Goal: Communication & Community: Answer question/provide support

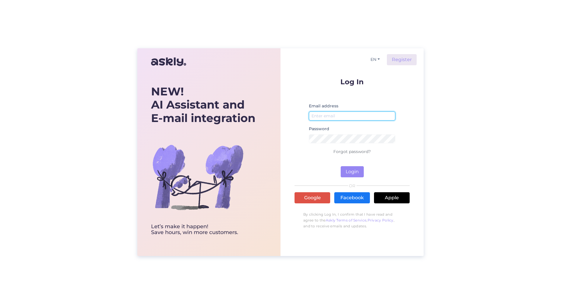
click at [349, 118] on input "email" at bounding box center [352, 115] width 87 height 9
click at [319, 197] on link "Google" at bounding box center [313, 197] width 36 height 11
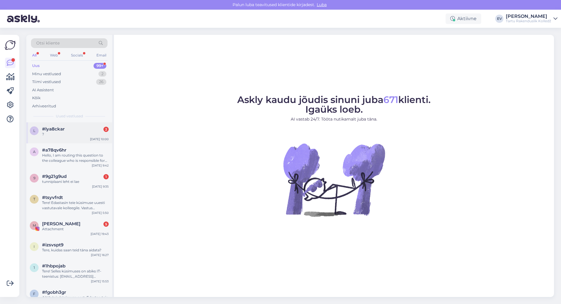
click at [55, 133] on div "?" at bounding box center [75, 134] width 67 height 5
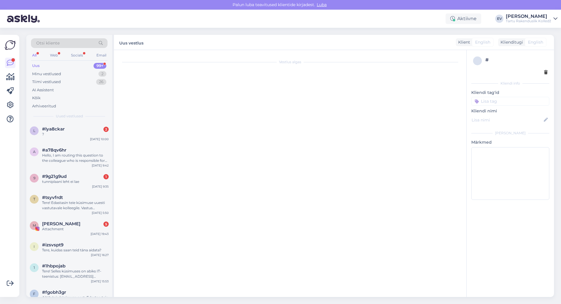
scroll to position [75, 0]
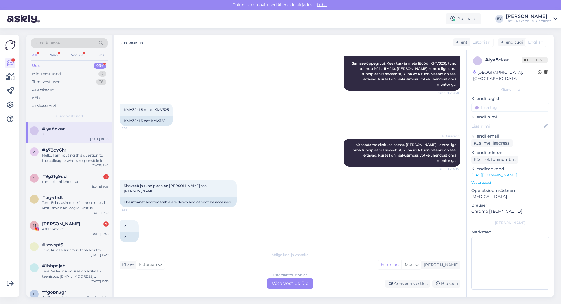
click at [286, 283] on div "Estonian to Estonian Võta vestlus üle" at bounding box center [290, 283] width 46 height 11
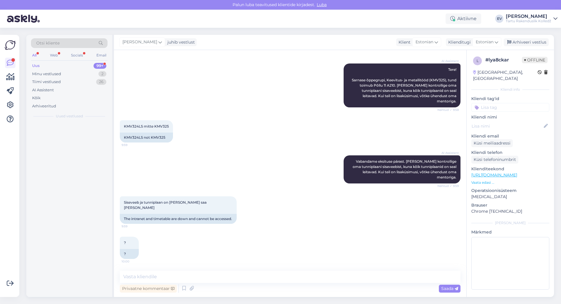
scroll to position [53, 0]
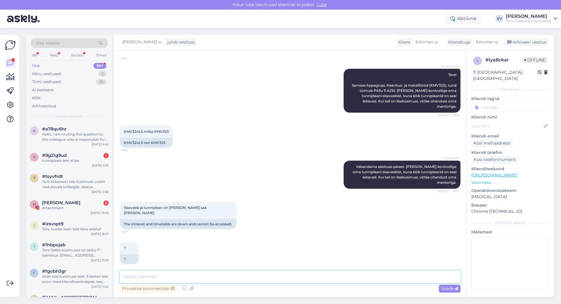
click at [225, 277] on textarea at bounding box center [290, 276] width 341 height 12
paste textarea "Tere! [PERSON_NAME], et küberrünnaku tõttu ei tööta hetkel VOCO siseveeb, Moodl…"
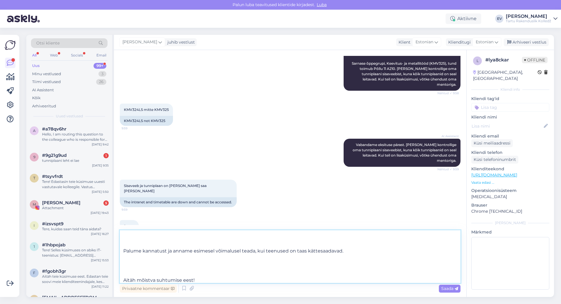
click at [149, 267] on textarea "Tere! [PERSON_NAME], et küberrünnaku tõttu ei tööta hetkel VOCO siseveeb, Moodl…" at bounding box center [290, 256] width 341 height 53
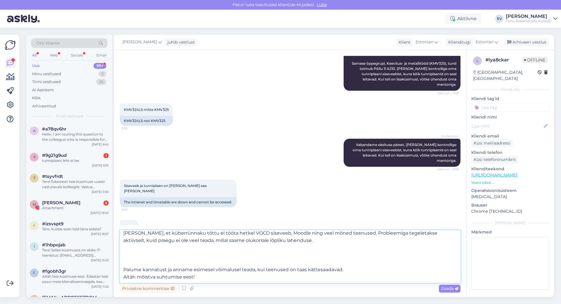
scroll to position [18, 0]
drag, startPoint x: 170, startPoint y: 269, endPoint x: 416, endPoint y: 273, distance: 245.6
click at [416, 273] on textarea "Tere! [PERSON_NAME], et küberrünnaku tõttu ei tööta hetkel VOCO siseveeb, Moodl…" at bounding box center [290, 256] width 341 height 53
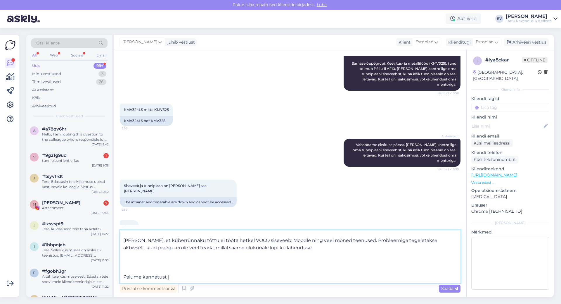
scroll to position [11, 0]
click at [206, 259] on textarea "Tere! Anname teada, et küberrünnaku tõttu ei tööta hetkel VOCO siseveeb, Moodle…" at bounding box center [290, 256] width 341 height 53
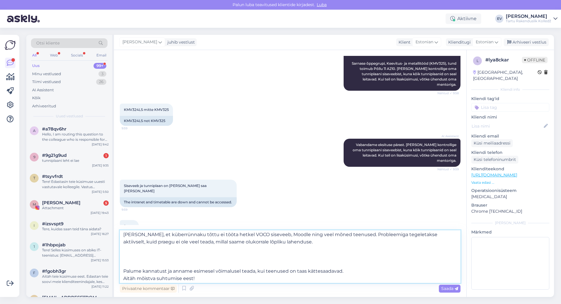
scroll to position [18, 0]
drag, startPoint x: 173, startPoint y: 269, endPoint x: 362, endPoint y: 268, distance: 188.2
click at [362, 268] on textarea "Tere! Anname teada, et küberrünnaku tõttu ei tööta hetkel VOCO siseveeb, Moodle…" at bounding box center [290, 256] width 341 height 53
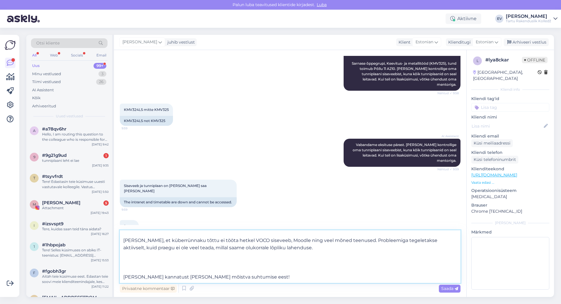
click at [125, 276] on textarea "Tere! Anname teada, et küberrünnaku tõttu ei tööta hetkel VOCO siseveeb, Moodle…" at bounding box center [290, 256] width 341 height 53
click at [137, 263] on textarea "Tere! Anname teada, et küberrünnaku tõttu ei tööta hetkel VOCO siseveeb, Moodle…" at bounding box center [290, 256] width 341 height 53
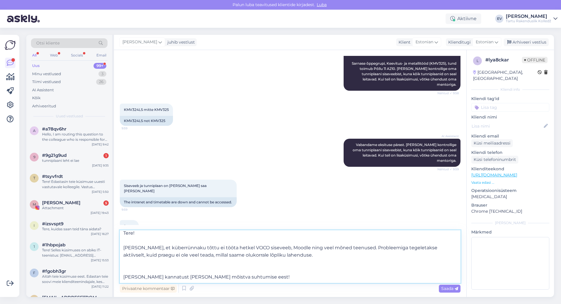
scroll to position [0, 0]
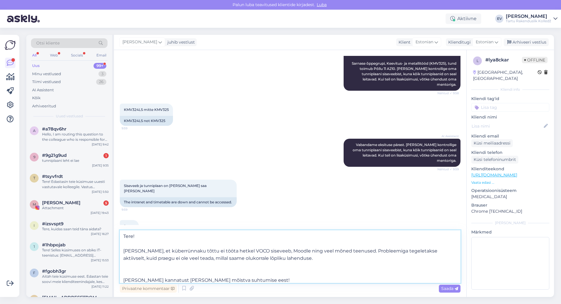
click at [129, 244] on textarea "Tere! Anname teada, et küberrünnaku tõttu ei tööta hetkel VOCO siseveeb, Moodle…" at bounding box center [290, 256] width 341 height 53
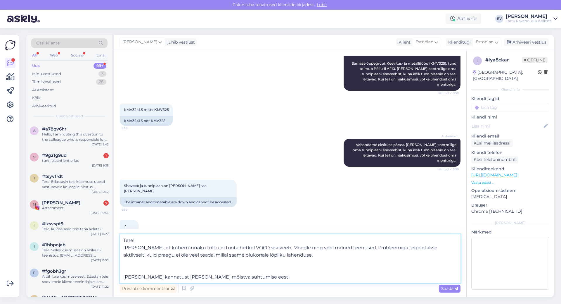
click at [124, 248] on textarea "Tere! Anname teada, et küberrünnaku tõttu ei tööta hetkel VOCO siseveeb, Moodle…" at bounding box center [290, 258] width 341 height 49
click at [129, 268] on textarea "Tere! Anname teada, et küberrünnaku tõttu ei tööta hetkel VOCO siseveeb, Moodle…" at bounding box center [290, 261] width 341 height 41
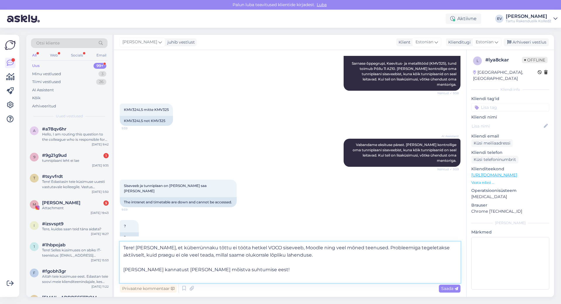
scroll to position [75, 0]
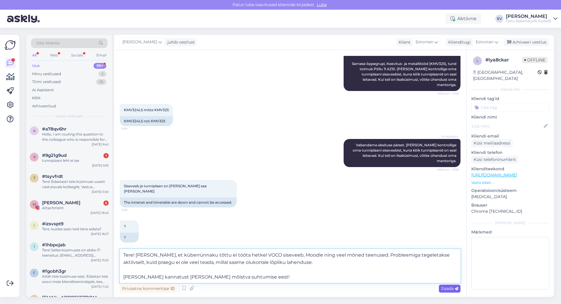
type textarea "Tere! Anname teada, et küberrünnaku tõttu ei tööta hetkel VOCO siseveeb, Moodle…"
click at [439, 289] on div "Saada" at bounding box center [450, 288] width 22 height 8
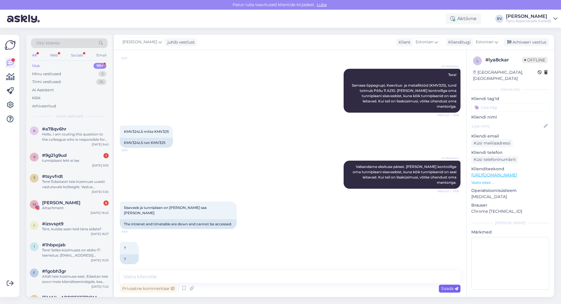
scroll to position [105, 0]
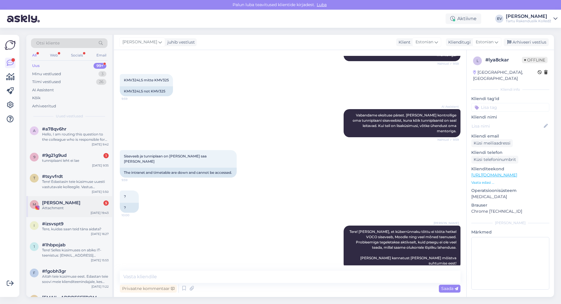
click at [65, 204] on span "Mariin Alatsei" at bounding box center [61, 202] width 38 height 5
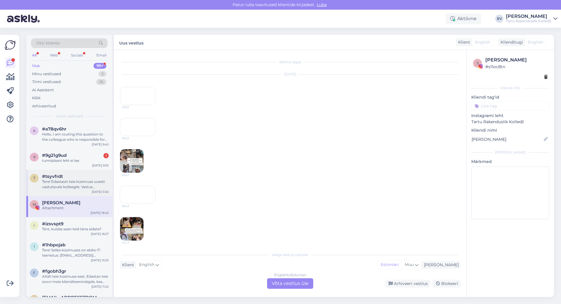
scroll to position [83, 0]
click at [64, 152] on div "9 #9g21g9ud 1 tunniplaani leht ei lae Sep 18 9:35" at bounding box center [69, 158] width 86 height 21
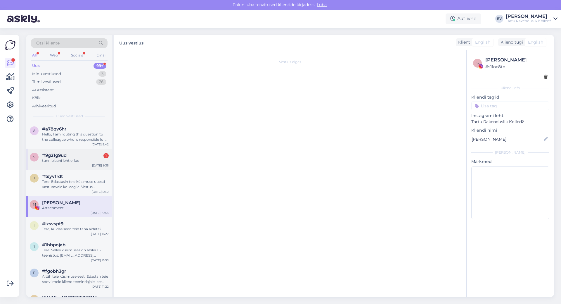
scroll to position [0, 0]
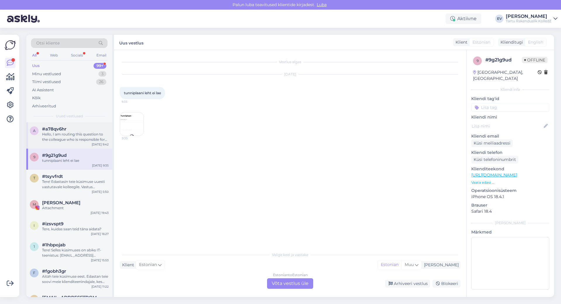
click at [49, 137] on div "Hello, I am routing this question to the colleague who is responsible for this …" at bounding box center [75, 137] width 67 height 11
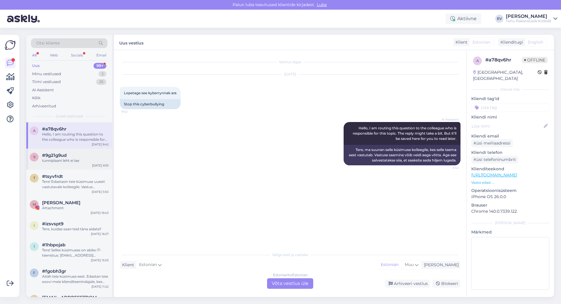
click at [73, 161] on div "tunniplaani leht ei lae" at bounding box center [75, 160] width 67 height 5
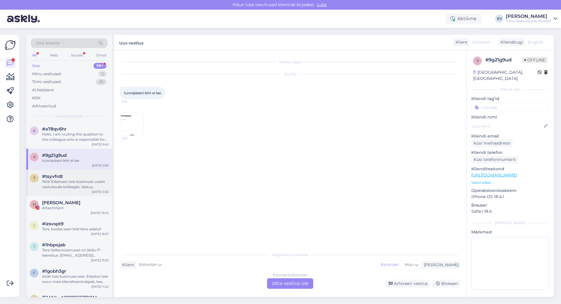
click at [53, 183] on div "Tere! Edastasin teie küsimuse uuesti vastutavale kolleegile. Vastus salvestatak…" at bounding box center [75, 184] width 67 height 11
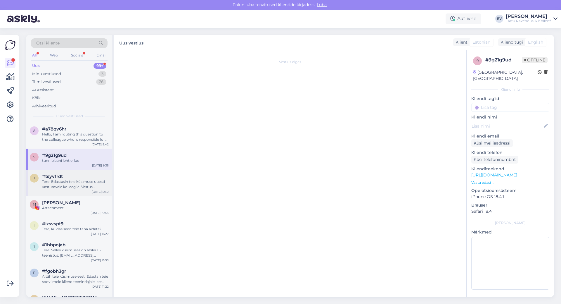
scroll to position [17, 0]
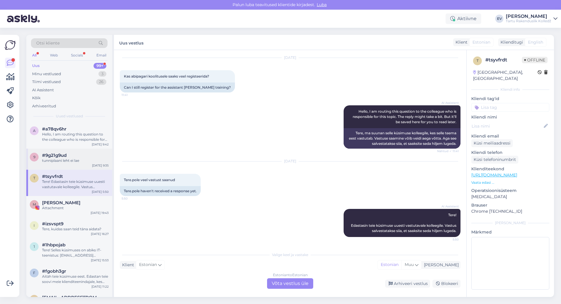
click at [86, 153] on div "#9g21g9ud" at bounding box center [75, 155] width 67 height 5
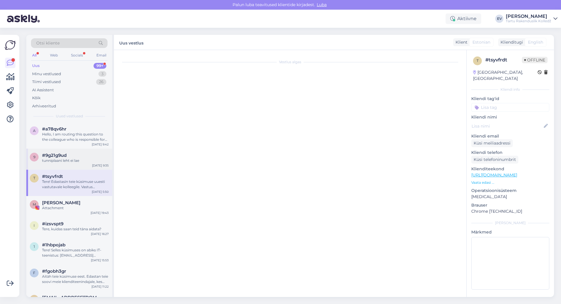
scroll to position [0, 0]
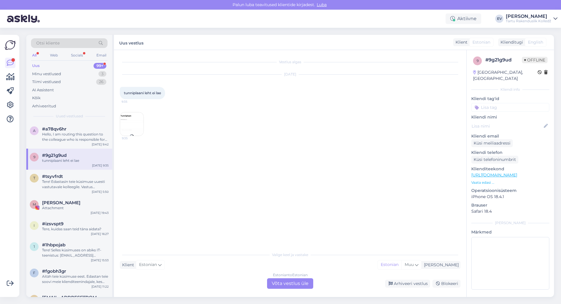
click at [289, 282] on div "Estonian to Estonian Võta vestlus üle" at bounding box center [290, 283] width 46 height 11
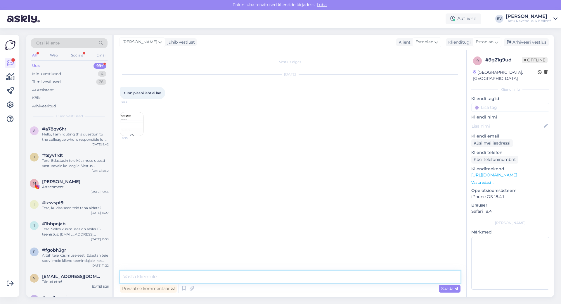
click at [189, 276] on textarea at bounding box center [290, 276] width 341 height 12
paste textarea "Tere! Anname teada, et küberrünnaku tõttu ei tööta hetkel VOCO siseveeb, Moodle…"
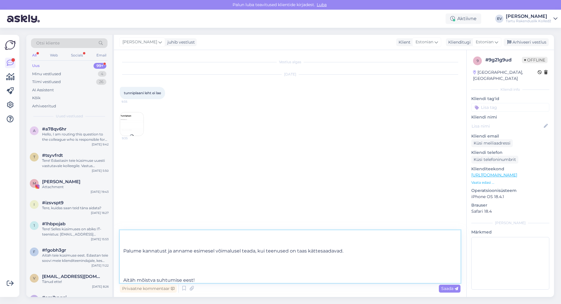
drag, startPoint x: 123, startPoint y: 278, endPoint x: 123, endPoint y: 257, distance: 21.3
click at [123, 257] on textarea "Tere! Anname teada, et küberrünnaku tõttu ei tööta hetkel VOCO siseveeb, Moodle…" at bounding box center [290, 256] width 341 height 53
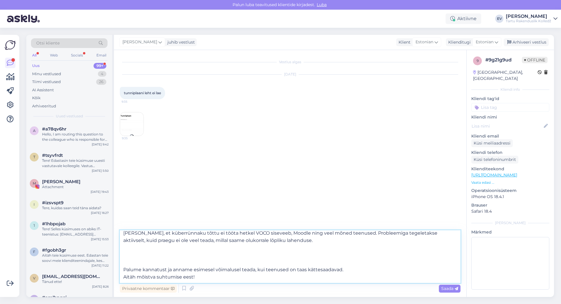
scroll to position [18, 0]
drag, startPoint x: 123, startPoint y: 277, endPoint x: 175, endPoint y: 269, distance: 52.7
click at [175, 269] on textarea "Tere! Anname teada, et küberrünnaku tõttu ei tööta hetkel VOCO siseveeb, Moodle…" at bounding box center [290, 256] width 341 height 53
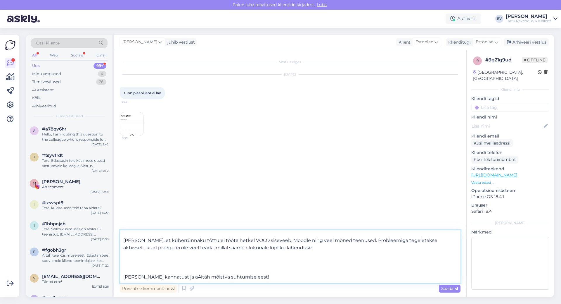
scroll to position [11, 0]
click at [178, 276] on textarea "Tere! Anname teada, et küberrünnaku tõttu ei tööta hetkel VOCO siseveeb, Moodle…" at bounding box center [290, 256] width 341 height 53
click at [132, 265] on textarea "Tere! Anname teada, et küberrünnaku tõttu ei tööta hetkel VOCO siseveeb, Moodle…" at bounding box center [290, 256] width 341 height 53
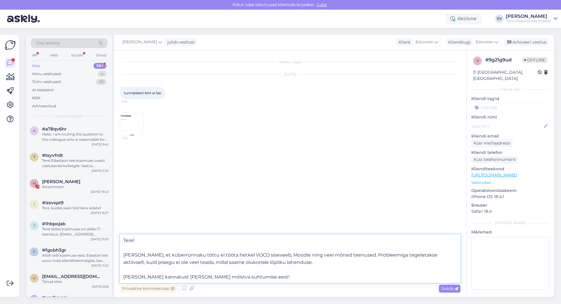
scroll to position [0, 0]
click at [135, 245] on textarea "Tere! Anname teada, et küberrünnaku tõttu ei tööta hetkel VOCO siseveeb, Moodle…" at bounding box center [290, 258] width 341 height 49
click at [123, 255] on textarea "Tere! Anname teada, et küberrünnaku tõttu ei tööta hetkel VOCO siseveeb, Moodle…" at bounding box center [290, 261] width 341 height 41
type textarea "Tere! Anname teada, et küberrünnaku tõttu ei tööta hetkel VOCO siseveeb, Moodle…"
click at [453, 291] on div "Saada" at bounding box center [450, 288] width 22 height 8
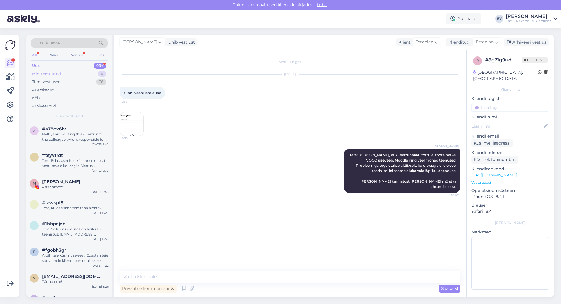
click at [37, 76] on div "Minu vestlused" at bounding box center [46, 74] width 29 height 6
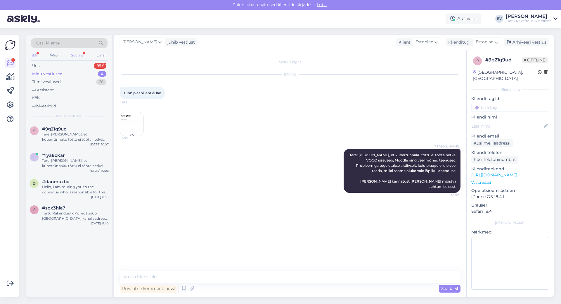
click at [82, 56] on div "Socials" at bounding box center [77, 55] width 14 height 8
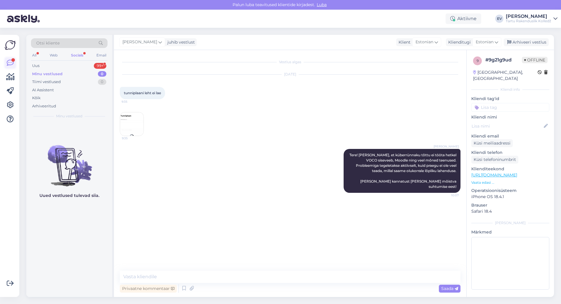
click at [11, 63] on icon at bounding box center [10, 62] width 7 height 7
click at [13, 61] on div at bounding box center [13, 60] width 4 height 4
click at [43, 74] on div "Minu vestlused" at bounding box center [47, 74] width 30 height 6
click at [40, 65] on div "Uus 99+" at bounding box center [69, 66] width 77 height 8
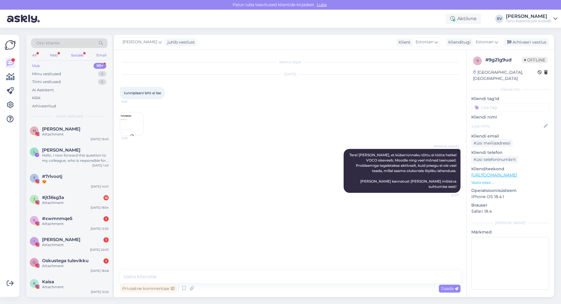
click at [69, 67] on div "Uus 99+" at bounding box center [69, 66] width 77 height 8
click at [57, 53] on div "Web" at bounding box center [54, 55] width 10 height 8
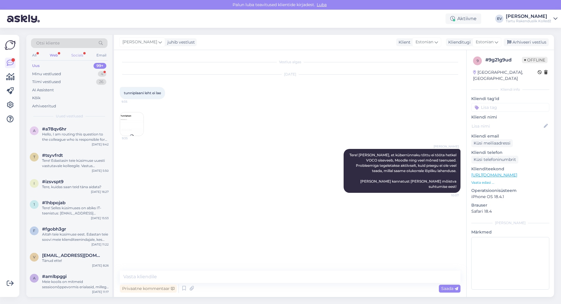
click at [77, 54] on div "Socials" at bounding box center [77, 55] width 14 height 8
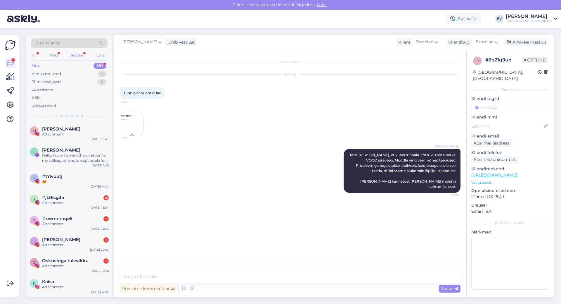
click at [37, 55] on div "All" at bounding box center [34, 55] width 7 height 8
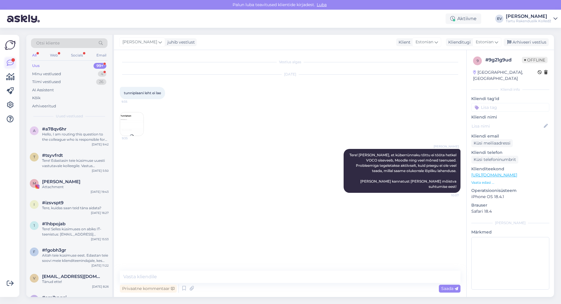
click at [10, 65] on icon at bounding box center [10, 62] width 7 height 7
click at [44, 72] on div "Minu vestlused" at bounding box center [46, 74] width 29 height 6
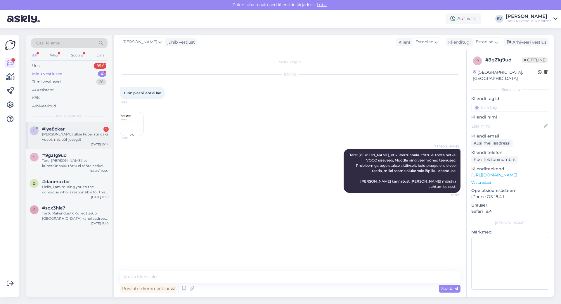
click at [62, 143] on div "l #lya8ckar 1 Miks keegi ültse küber ründaks vocot, mis põhjusega? Sep 18 10:14" at bounding box center [69, 135] width 86 height 26
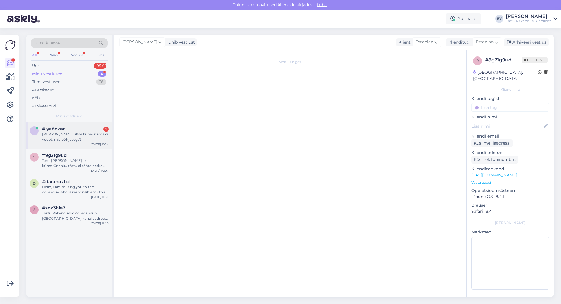
scroll to position [130, 0]
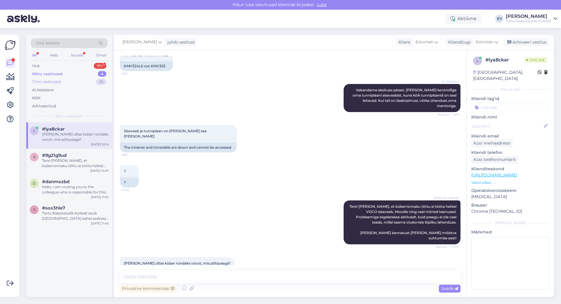
click at [59, 85] on div "Tiimi vestlused 26" at bounding box center [69, 82] width 77 height 8
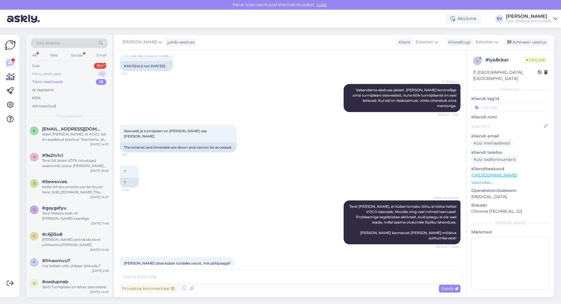
click at [49, 74] on div "Minu vestlused" at bounding box center [46, 74] width 29 height 6
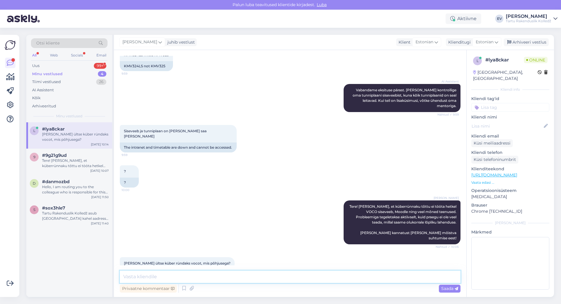
click at [138, 272] on textarea at bounding box center [290, 276] width 341 height 12
type textarea "Tegemist ei ole VOCO põhise rünnakuga vaid puudutab ka näiteks Haridus- ja Noor…"
click at [442, 289] on span "Saada" at bounding box center [449, 288] width 17 height 5
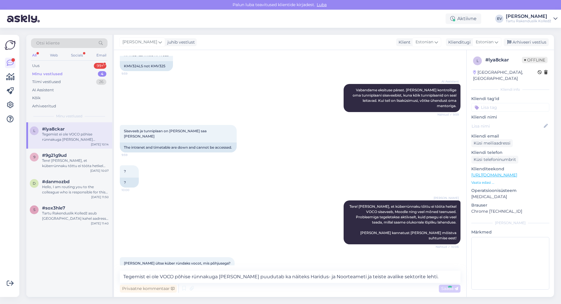
scroll to position [165, 0]
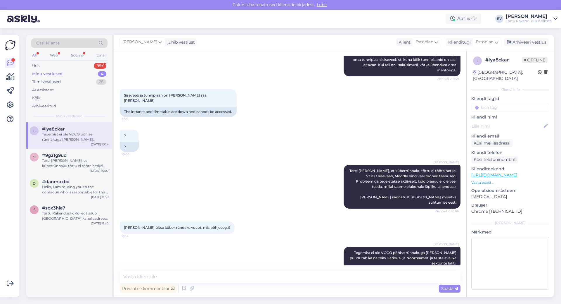
click at [49, 74] on div "Minu vestlused" at bounding box center [47, 74] width 30 height 6
click at [48, 66] on div "Uus 99+" at bounding box center [69, 66] width 77 height 8
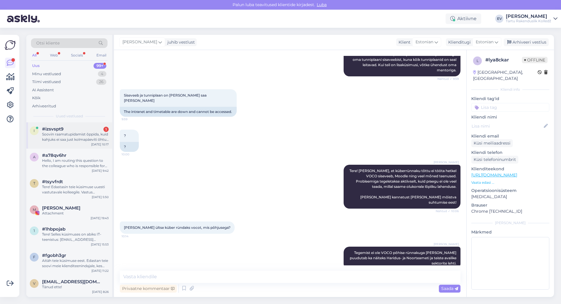
click at [68, 141] on div "Soovin raamatupidamist õppida, kuid kahjuks ei saa just kolmapäeviti õhtul koha…" at bounding box center [75, 137] width 67 height 11
